Goal: Information Seeking & Learning: Learn about a topic

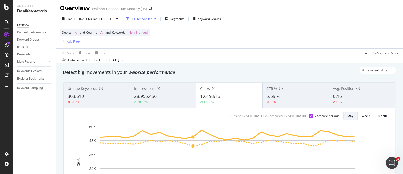
click at [287, 21] on div "[DATE] - [DATE] vs [DATE] - [DATE] 1 Filter Applied Segments Keyword Groups" at bounding box center [229, 20] width 347 height 10
click at [72, 40] on div "Add Filter" at bounding box center [73, 41] width 13 height 4
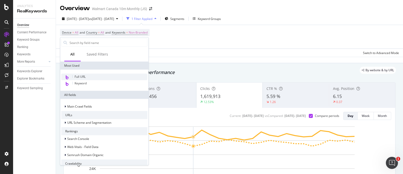
click at [78, 74] on span "Full URL" at bounding box center [80, 76] width 11 height 4
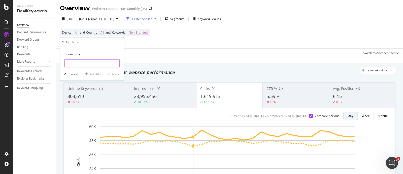
click at [82, 63] on input "text" at bounding box center [91, 63] width 55 height 8
type input "/grocery/"
click at [118, 74] on div "Apply" at bounding box center [116, 74] width 8 height 4
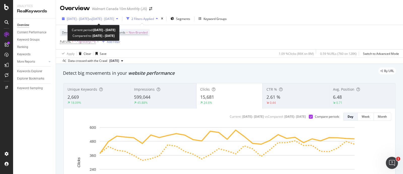
click at [114, 18] on span "vs [DATE] - [DATE]" at bounding box center [101, 19] width 25 height 4
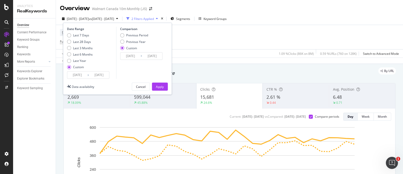
click at [185, 42] on div "Device = All and Country = All and Keywords = Non-Branded Full URL = ^.*/grocer…" at bounding box center [229, 37] width 339 height 24
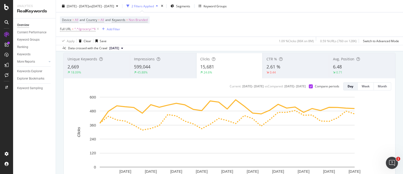
scroll to position [31, 0]
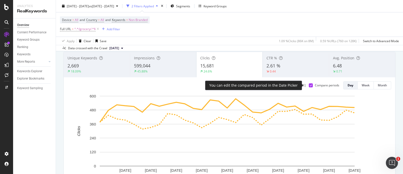
drag, startPoint x: 308, startPoint y: 83, endPoint x: 311, endPoint y: 83, distance: 3.5
click at [311, 84] on div "Current: [DATE] - [DATE] vs Compared : [DATE] - [DATE] Compare periods Day Week…" at bounding box center [229, 135] width 331 height 117
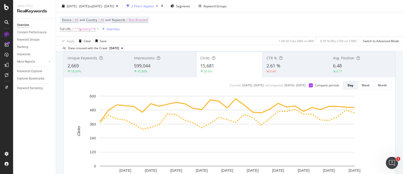
click at [272, 22] on div "Device = All and Country = All and Keywords = Non-Branded Full URL = ^.*/grocer…" at bounding box center [229, 24] width 339 height 24
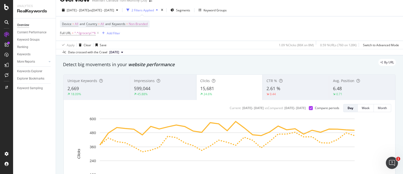
scroll to position [7, 0]
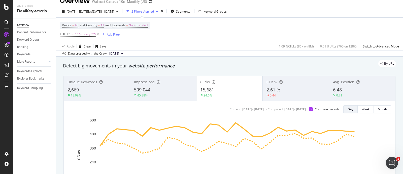
click at [208, 130] on rect "A chart." at bounding box center [227, 155] width 255 height 70
click at [239, 130] on rect "A chart." at bounding box center [227, 155] width 255 height 70
click at [256, 138] on rect "A chart." at bounding box center [227, 155] width 255 height 70
click at [122, 132] on rect "A chart." at bounding box center [227, 155] width 255 height 70
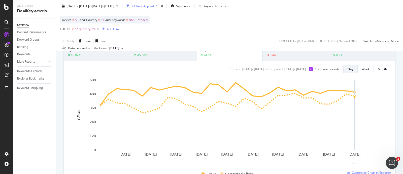
scroll to position [39, 0]
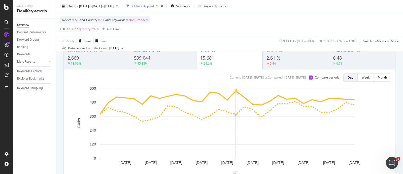
click at [286, 31] on div "Device = All and Country = All and Keywords = Non-Branded Full URL = ^.*/grocer…" at bounding box center [229, 24] width 339 height 24
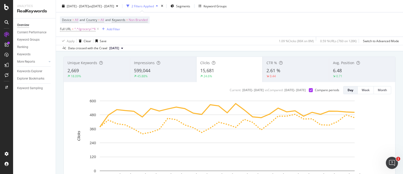
scroll to position [0, 0]
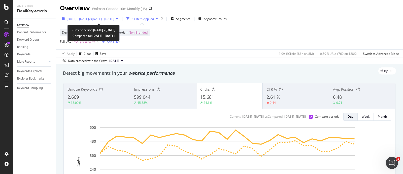
click at [120, 16] on div "[DATE] - [DATE] vs [DATE] - [DATE]" at bounding box center [90, 19] width 60 height 8
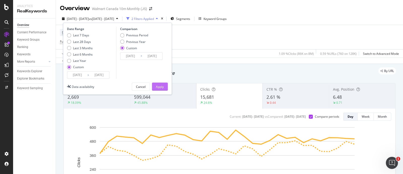
click at [157, 86] on div "Apply" at bounding box center [160, 86] width 8 height 4
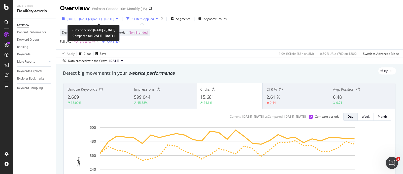
click at [114, 17] on span "vs [DATE] - [DATE]" at bounding box center [101, 19] width 25 height 4
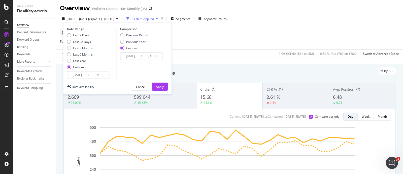
click at [203, 49] on div "Device = All and Country = All and Keywords = Non-Branded Full URL = ^.*/grocer…" at bounding box center [229, 37] width 339 height 24
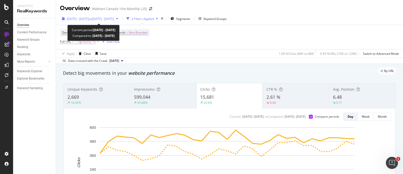
click at [120, 18] on div "button" at bounding box center [117, 18] width 6 height 3
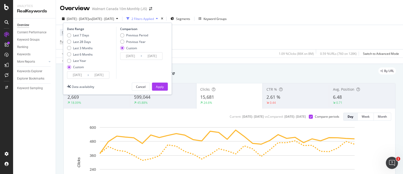
click at [206, 36] on div "Device = All and Country = All and Keywords = Non-Branded Full URL = ^.*/grocer…" at bounding box center [229, 37] width 339 height 24
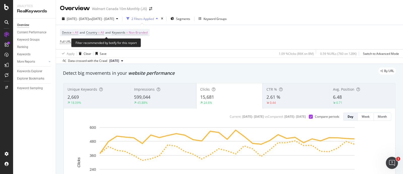
click at [141, 32] on span "Non-Branded" at bounding box center [138, 32] width 19 height 7
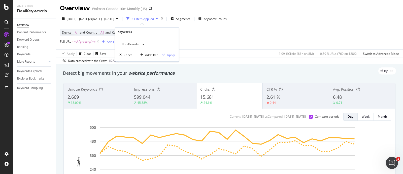
click at [140, 42] on div "Non-Branded" at bounding box center [132, 44] width 27 height 8
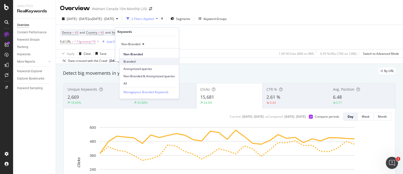
click at [134, 61] on span "Branded" at bounding box center [148, 61] width 51 height 5
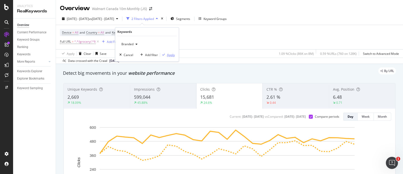
click at [171, 55] on div "Apply" at bounding box center [171, 55] width 8 height 4
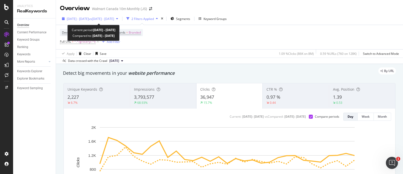
click at [114, 17] on span "vs [DATE] - [DATE]" at bounding box center [101, 19] width 25 height 4
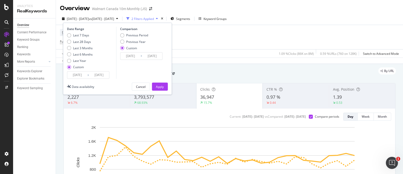
click at [131, 56] on input "[DATE]" at bounding box center [130, 55] width 20 height 7
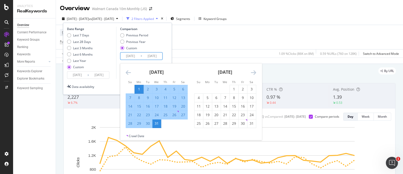
click at [255, 72] on icon "Move forward to switch to the next month." at bounding box center [253, 72] width 5 height 6
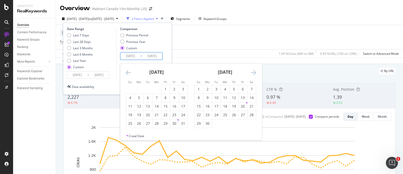
click at [255, 72] on icon "Move forward to switch to the next month." at bounding box center [253, 72] width 5 height 6
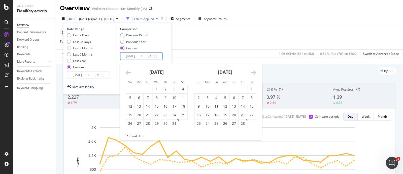
click at [255, 72] on icon "Move forward to switch to the next month." at bounding box center [253, 72] width 5 height 6
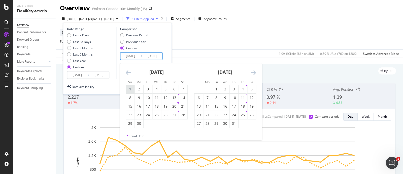
click at [129, 88] on div "1" at bounding box center [130, 88] width 9 height 5
type input "[DATE]"
click at [139, 123] on div "30" at bounding box center [139, 123] width 9 height 5
type input "[DATE]"
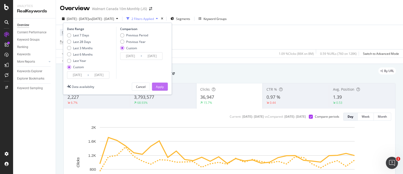
click at [158, 85] on div "Apply" at bounding box center [160, 86] width 8 height 4
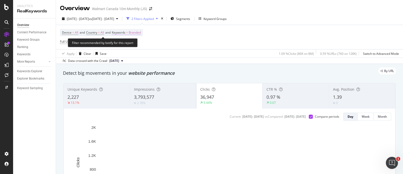
click at [125, 31] on span "Keywords" at bounding box center [119, 32] width 14 height 4
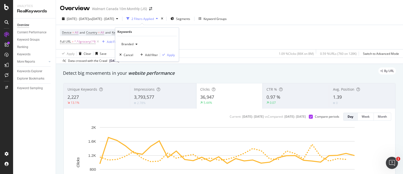
click at [134, 43] on div "button" at bounding box center [136, 44] width 6 height 3
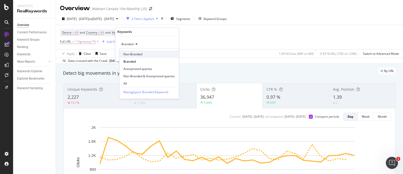
click at [139, 55] on span "Non-Branded" at bounding box center [148, 54] width 51 height 5
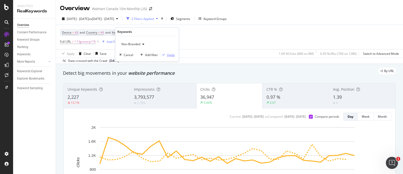
click at [165, 53] on div "button" at bounding box center [163, 54] width 7 height 3
